Goal: Information Seeking & Learning: Learn about a topic

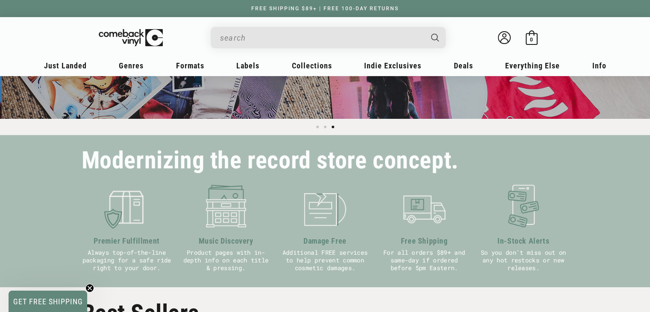
scroll to position [0, 1299]
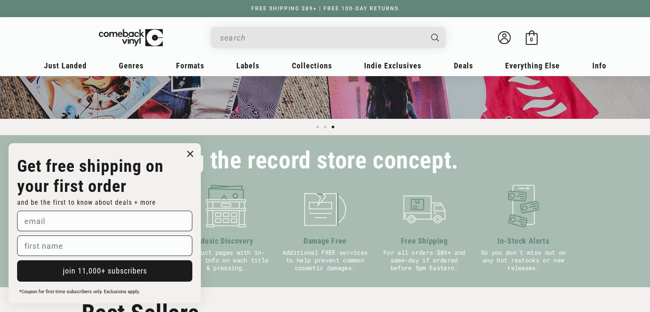
click at [192, 151] on icon "Close dialog" at bounding box center [190, 153] width 5 height 5
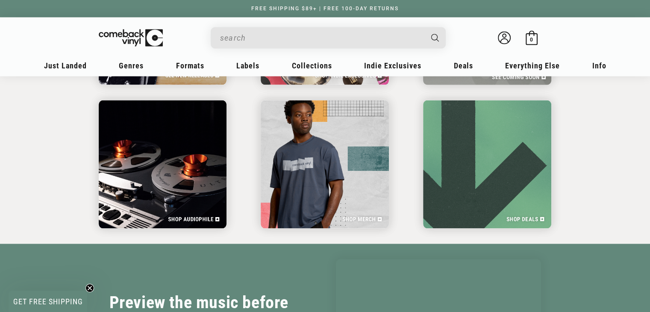
scroll to position [1496, 0]
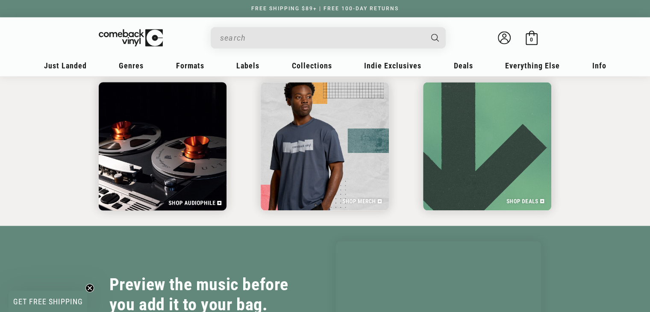
click at [158, 162] on img at bounding box center [163, 146] width 132 height 132
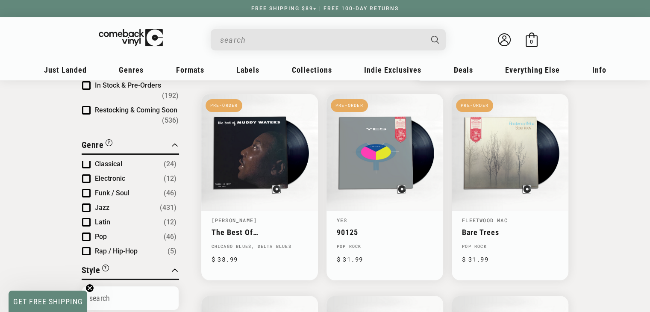
scroll to position [32, 0]
click at [88, 173] on span "Product filter" at bounding box center [86, 177] width 9 height 9
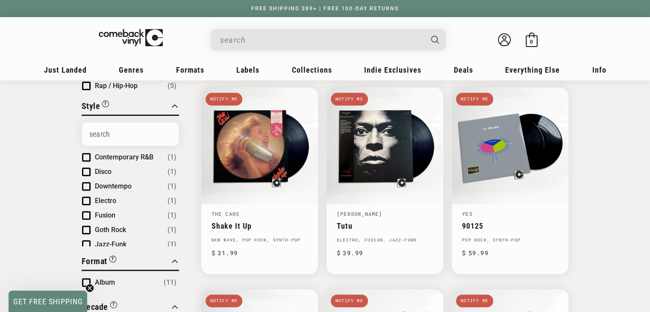
scroll to position [299, 0]
click at [612, 168] on div "Close Filter By Clear All Filter By Clear All Genre: Electronic Stock Status “C…" at bounding box center [325, 260] width 650 height 833
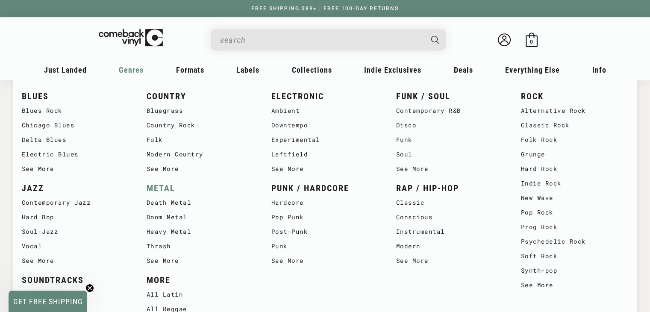
scroll to position [513, 0]
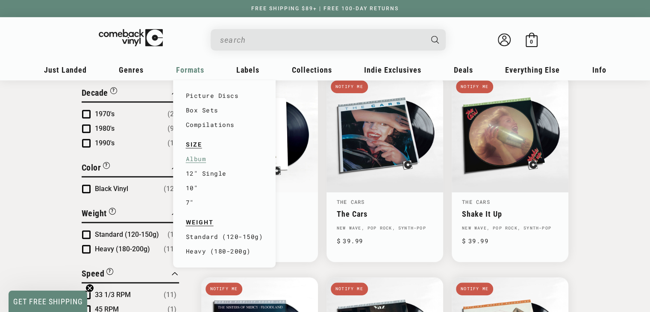
click at [195, 159] on link "Album" at bounding box center [224, 159] width 77 height 15
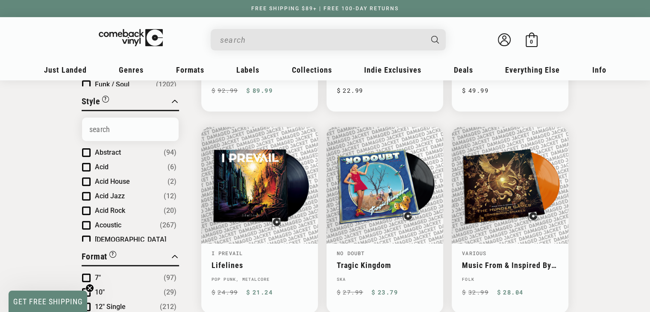
scroll to position [256, 0]
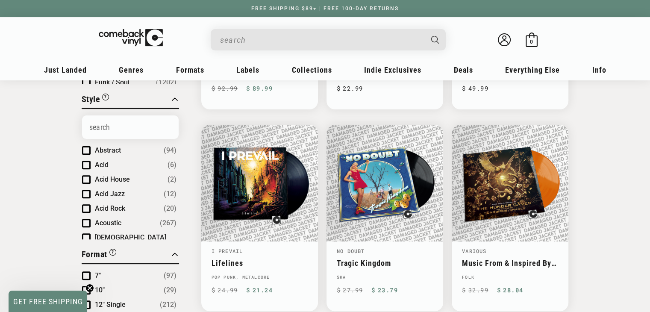
drag, startPoint x: 180, startPoint y: 154, endPoint x: 179, endPoint y: 160, distance: 5.6
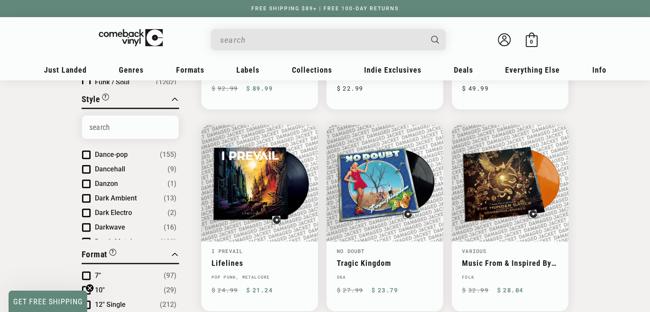
scroll to position [1335, 0]
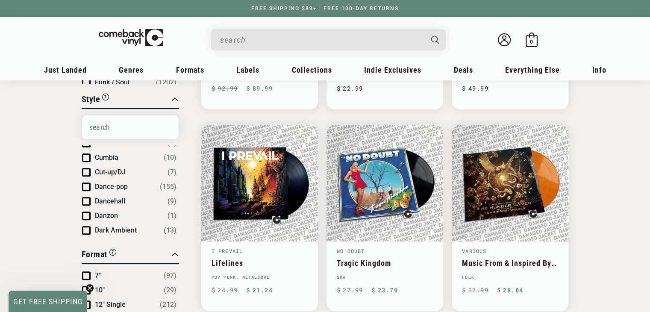
click at [84, 197] on span "Product filter" at bounding box center [86, 201] width 9 height 9
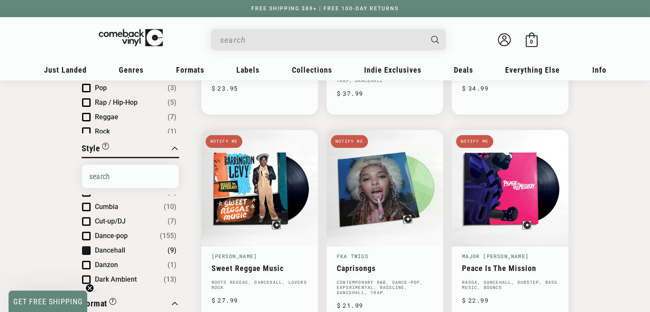
scroll to position [305, 0]
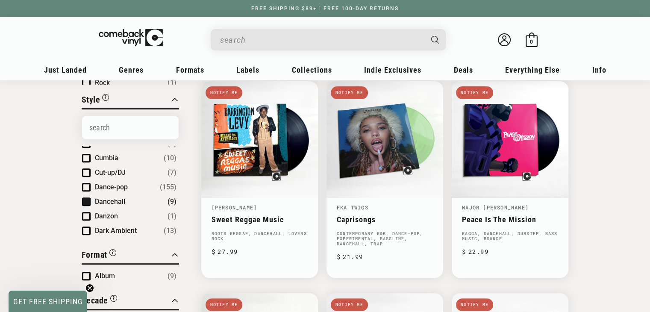
click at [85, 183] on span "Product filter" at bounding box center [86, 187] width 9 height 9
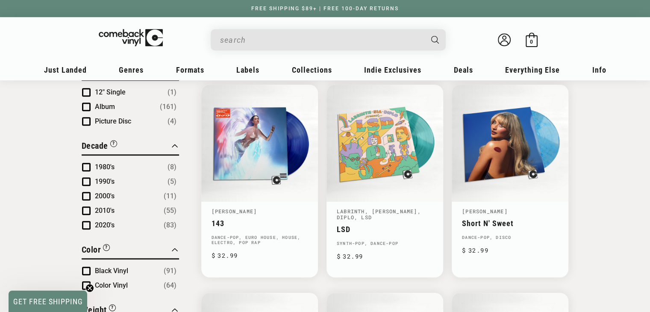
scroll to position [503, 0]
click at [84, 165] on span "Product filter" at bounding box center [86, 167] width 9 height 9
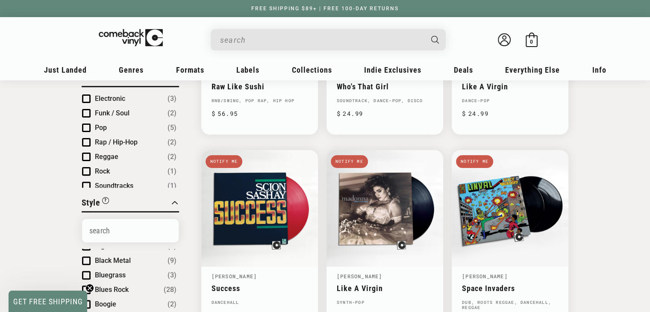
scroll to position [232, 0]
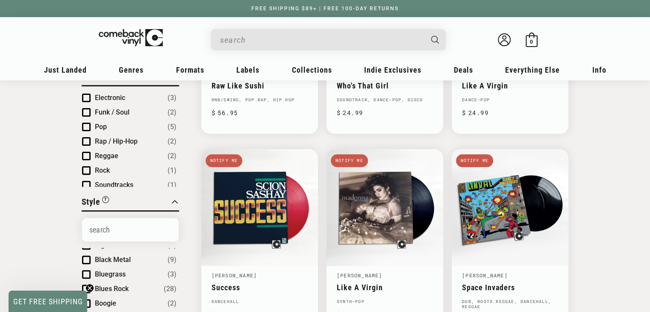
click at [179, 121] on div "Raw Like Sushi [PERSON_NAME] Raw Like Sushi RnB/Swing, Pop Rap, Hip Hop Regular…" at bounding box center [374, 244] width 390 height 607
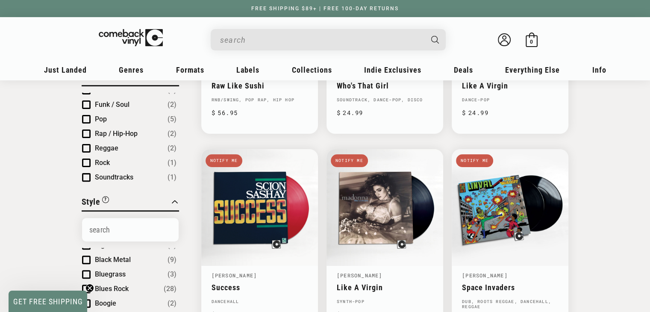
scroll to position [0, 0]
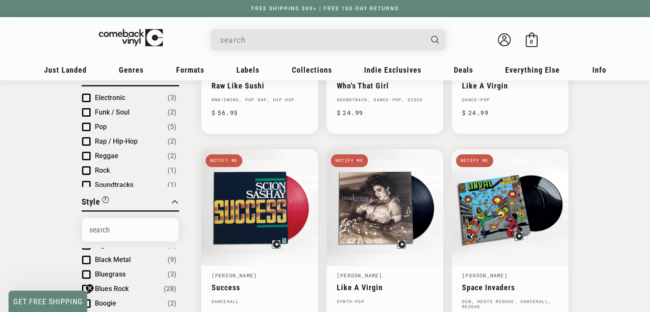
click at [87, 96] on span "Product filter" at bounding box center [86, 98] width 9 height 9
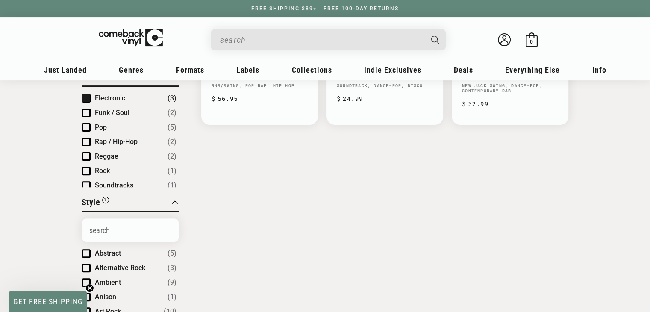
scroll to position [255, 0]
click at [84, 96] on span "Product filter" at bounding box center [86, 98] width 9 height 9
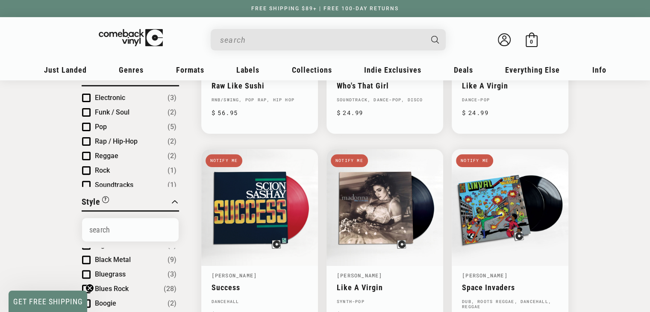
scroll to position [189, 0]
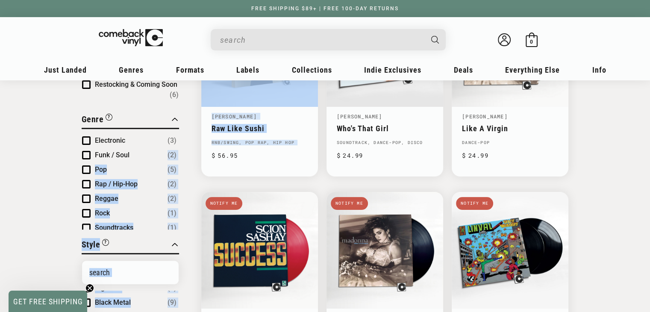
drag, startPoint x: 178, startPoint y: 149, endPoint x: 179, endPoint y: 175, distance: 25.7
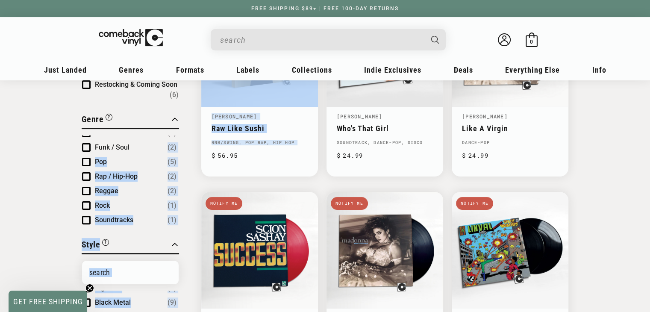
click at [87, 216] on span "Product filter" at bounding box center [86, 220] width 9 height 9
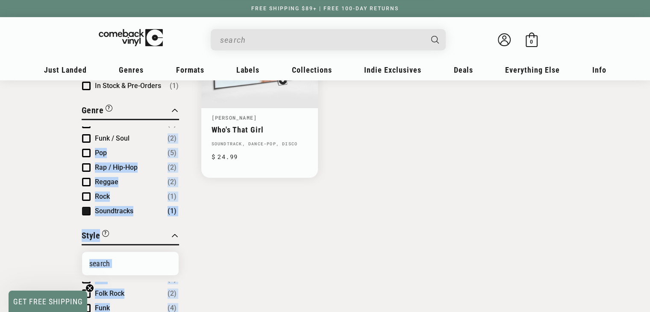
scroll to position [189, 0]
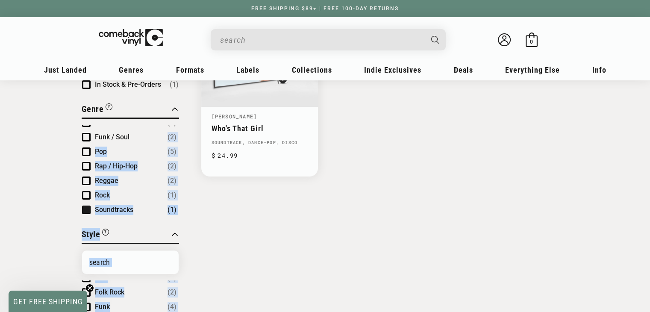
click at [84, 206] on span "Product filter" at bounding box center [86, 210] width 9 height 9
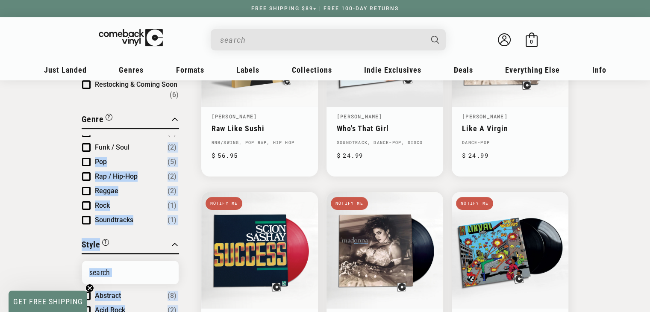
scroll to position [255, 0]
click at [84, 202] on span "Product filter" at bounding box center [86, 205] width 9 height 9
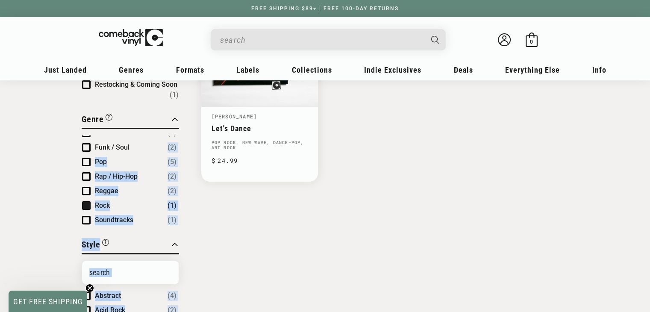
scroll to position [255, 0]
click at [84, 202] on span "Product filter" at bounding box center [86, 205] width 9 height 9
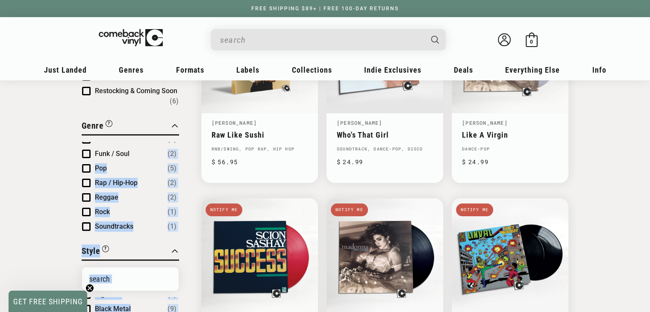
scroll to position [189, 0]
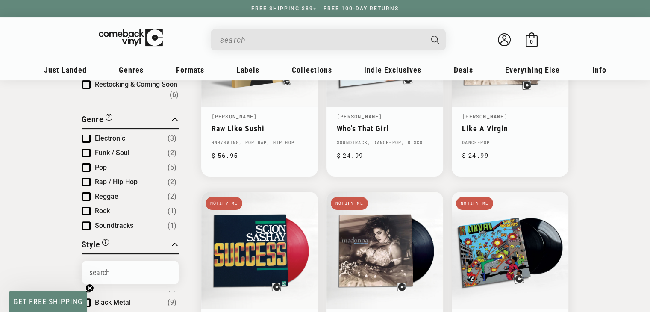
scroll to position [0, 0]
click at [115, 137] on span "Electronic" at bounding box center [110, 140] width 30 height 8
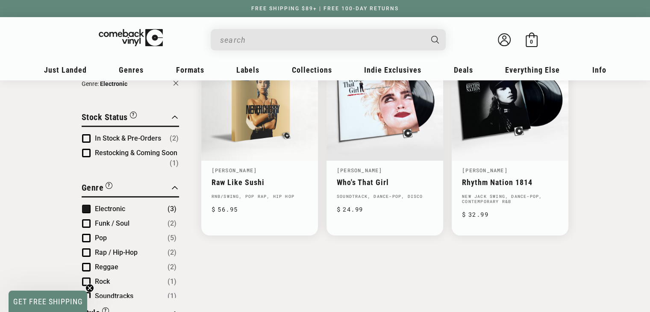
scroll to position [104, 0]
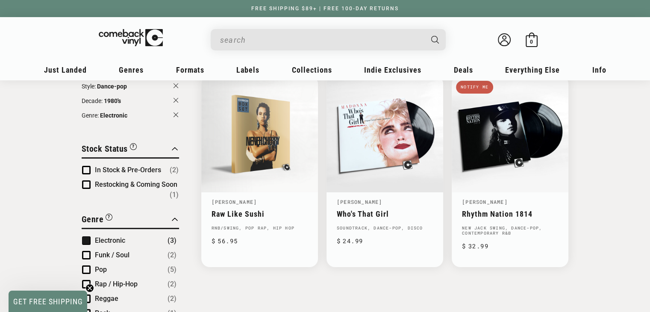
click at [87, 241] on span "Product filter" at bounding box center [86, 240] width 9 height 9
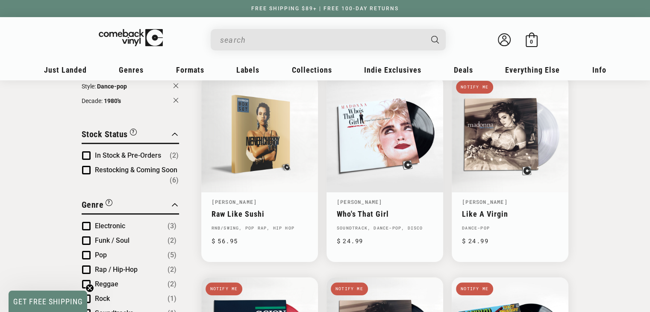
scroll to position [255, 0]
click at [85, 238] on span "Product filter" at bounding box center [86, 240] width 9 height 9
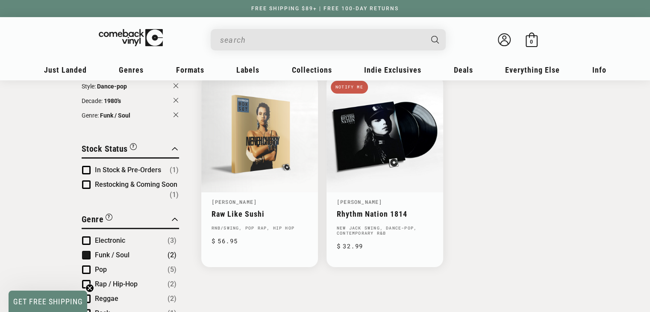
scroll to position [255, 0]
click at [85, 238] on span "Product filter" at bounding box center [86, 240] width 9 height 9
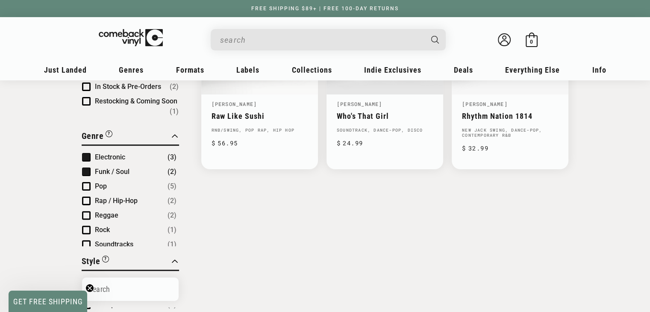
scroll to position [232, 0]
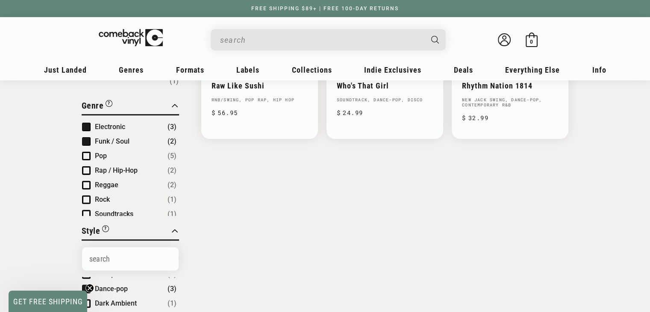
click at [86, 125] on span "Product filter" at bounding box center [86, 127] width 9 height 9
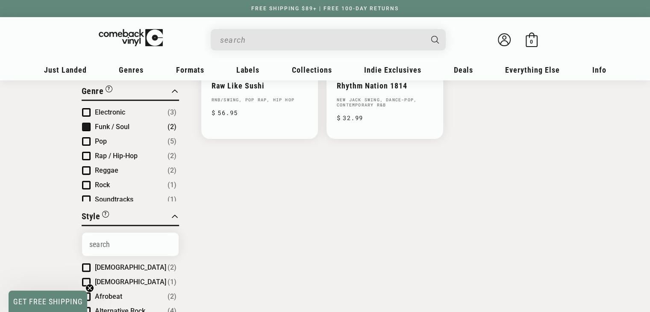
scroll to position [255, 0]
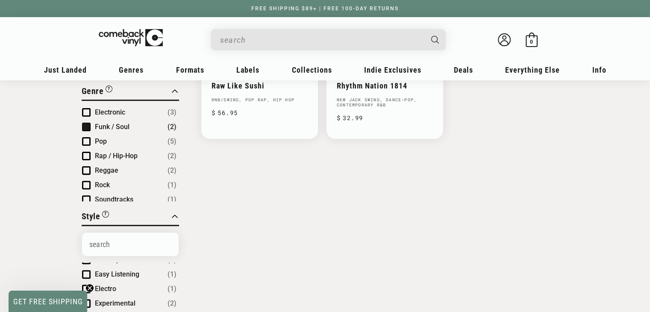
click at [84, 127] on span "Product filter" at bounding box center [86, 127] width 9 height 9
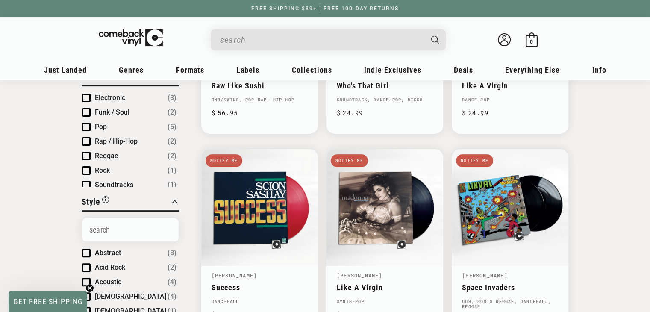
scroll to position [255, 0]
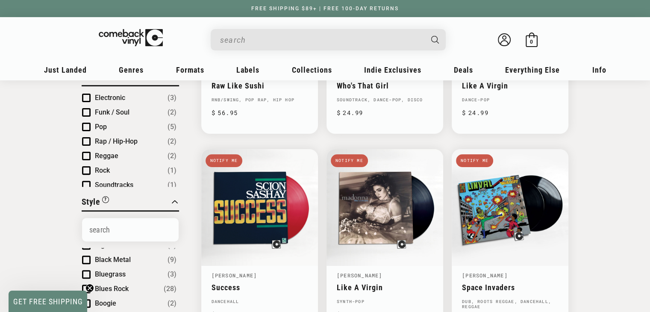
click at [86, 127] on span "Product filter" at bounding box center [86, 127] width 9 height 9
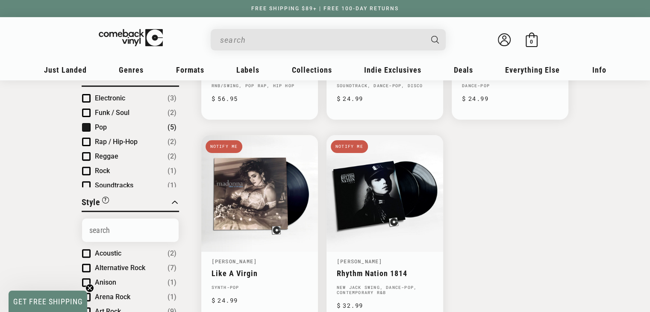
scroll to position [255, 0]
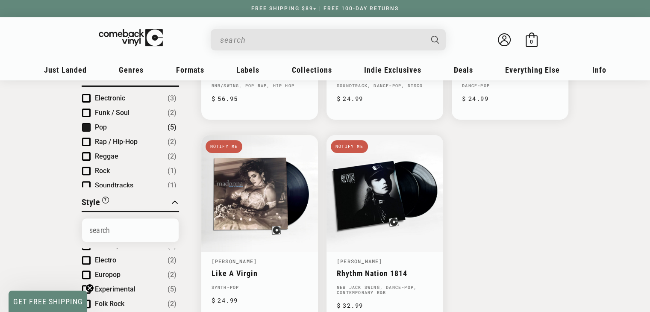
click at [86, 127] on span "Product filter" at bounding box center [86, 127] width 9 height 9
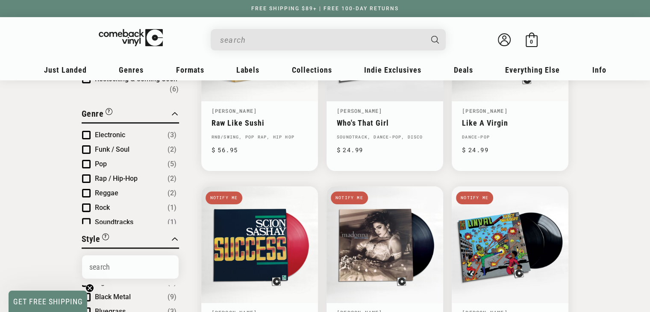
scroll to position [189, 0]
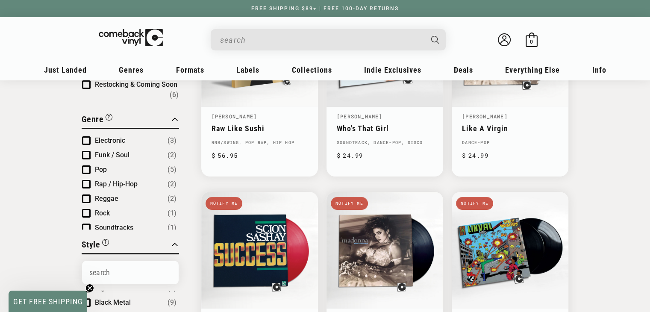
click at [86, 199] on span "Product filter" at bounding box center [86, 198] width 9 height 9
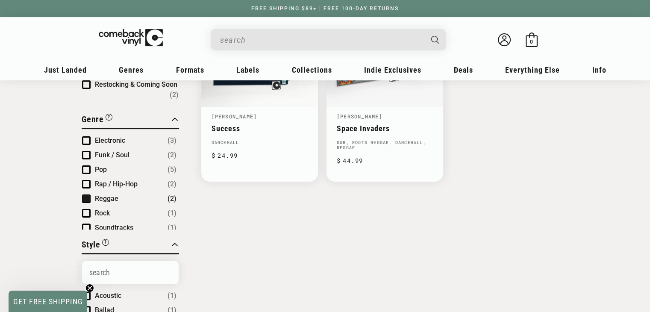
scroll to position [240, 0]
click at [86, 199] on span "Product filter" at bounding box center [86, 198] width 9 height 9
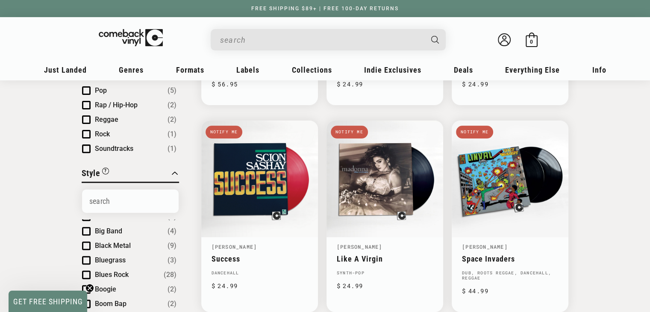
scroll to position [317, 0]
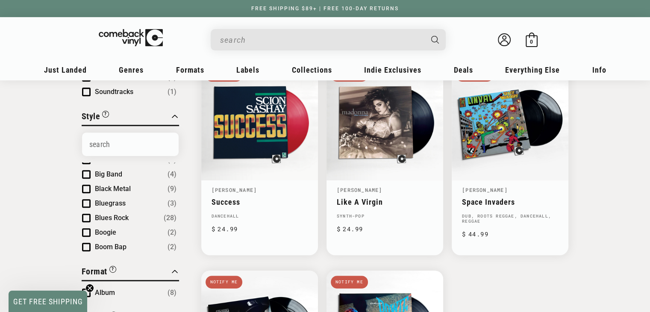
click at [50, 125] on div "Close Filter By Clear All Filter By Clear All Style: Dancehall Style: Dance-pop…" at bounding box center [325, 271] width 650 height 891
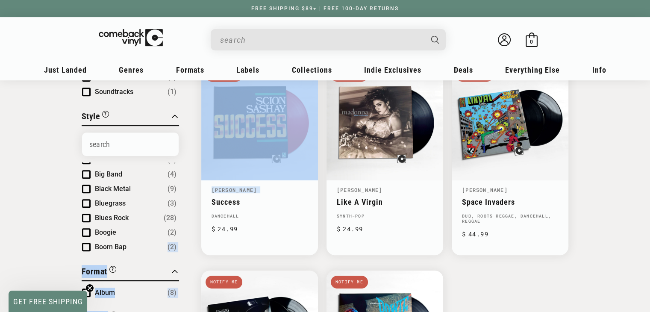
drag, startPoint x: 178, startPoint y: 236, endPoint x: 182, endPoint y: 194, distance: 42.5
click at [182, 194] on div "Close Filter By Clear All Filter By Clear All Style: Dancehall Style: Dance-pop…" at bounding box center [325, 271] width 487 height 891
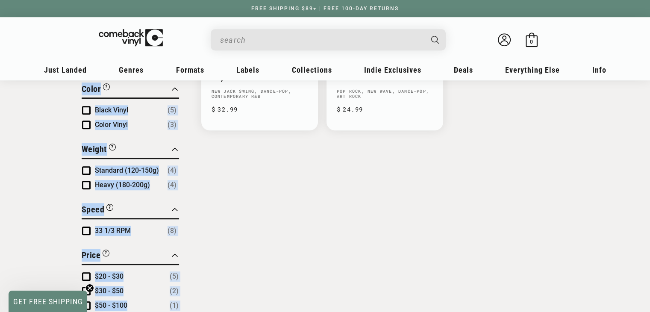
scroll to position [659, 0]
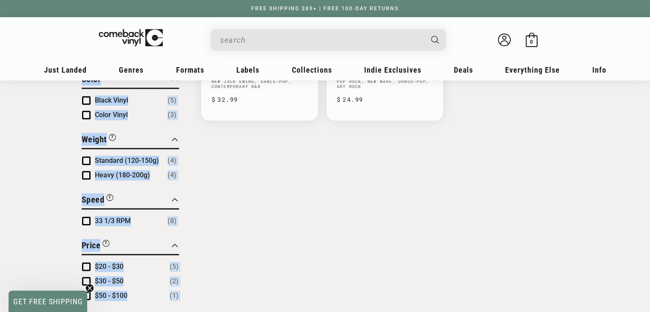
click at [82, 112] on span "Product filter" at bounding box center [86, 115] width 9 height 9
